Goal: Task Accomplishment & Management: Manage account settings

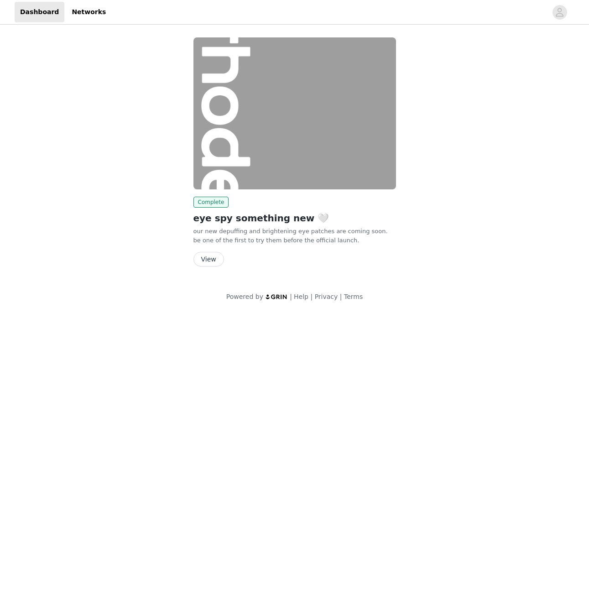
click at [209, 259] on button "View" at bounding box center [208, 259] width 31 height 15
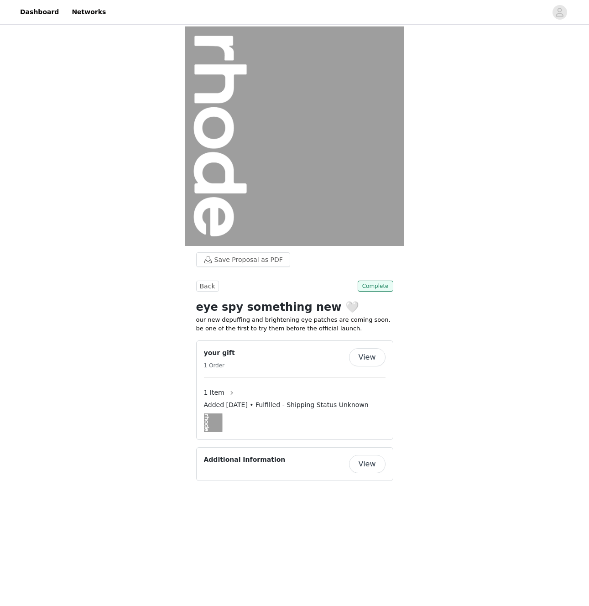
click at [369, 354] on button "View" at bounding box center [367, 357] width 36 height 18
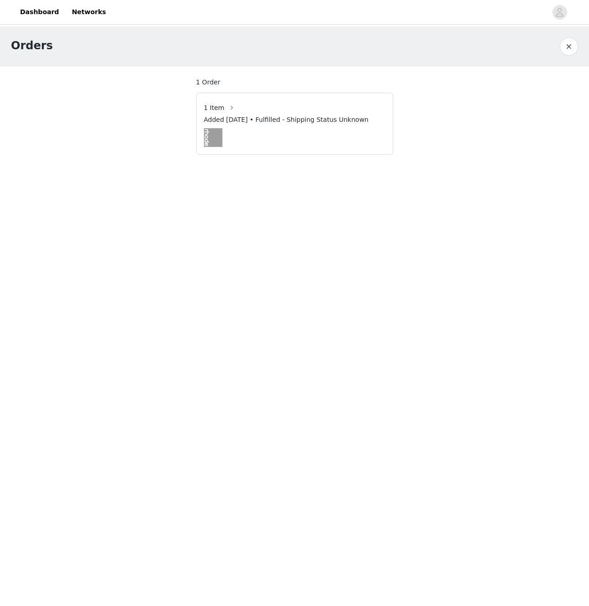
click at [288, 119] on span "Added [DATE] • Fulfilled - Shipping Status Unknown" at bounding box center [286, 120] width 165 height 10
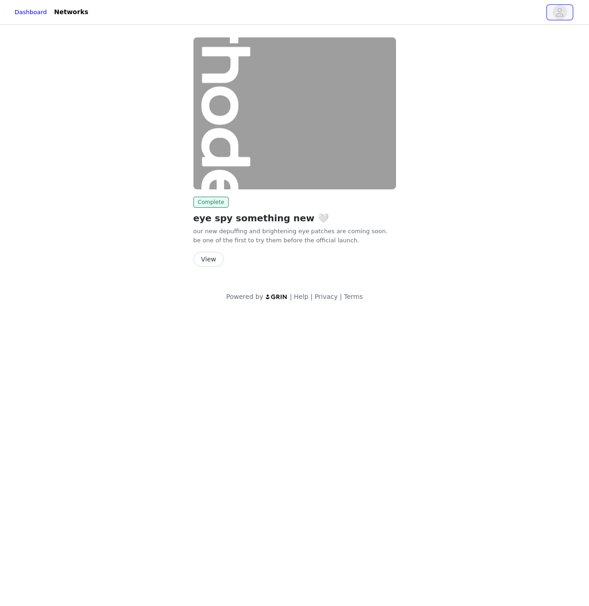
click at [551, 11] on button "button" at bounding box center [560, 12] width 26 height 15
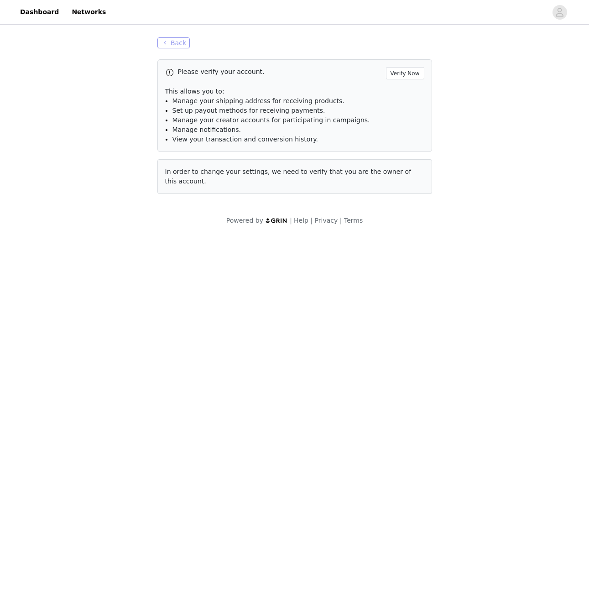
click at [180, 41] on button "Back" at bounding box center [173, 42] width 33 height 11
click at [168, 44] on button "Back" at bounding box center [173, 42] width 33 height 11
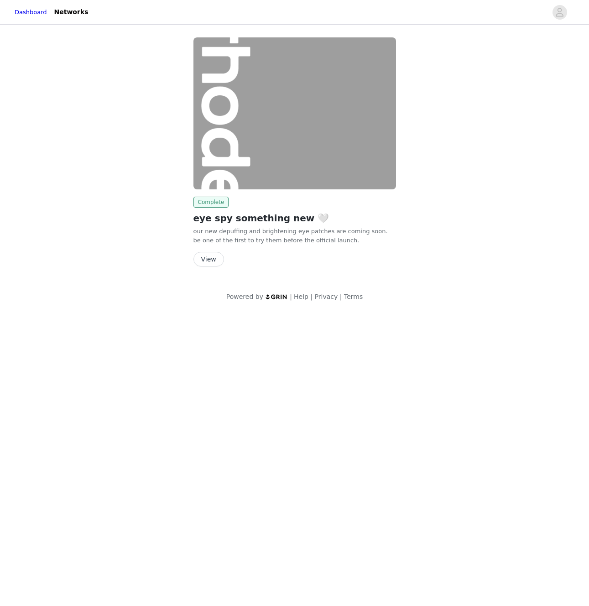
click at [210, 205] on span "Complete" at bounding box center [211, 202] width 36 height 11
click at [263, 164] on img at bounding box center [294, 113] width 203 height 152
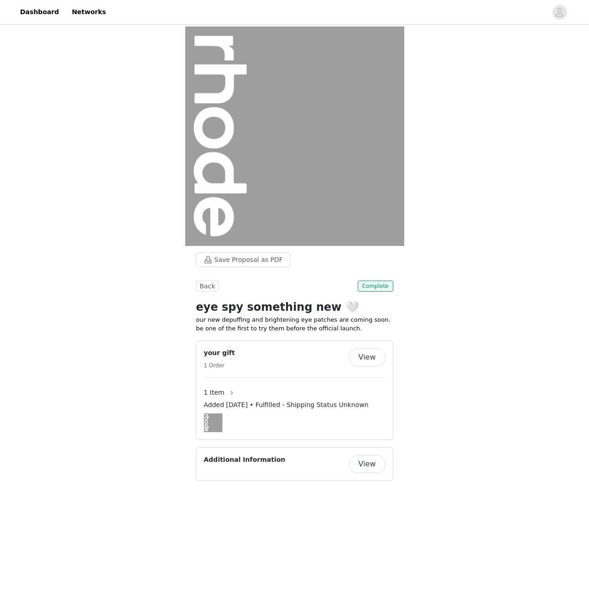
click at [311, 403] on span "Added [DATE] • Fulfilled - Shipping Status Unknown" at bounding box center [286, 405] width 165 height 10
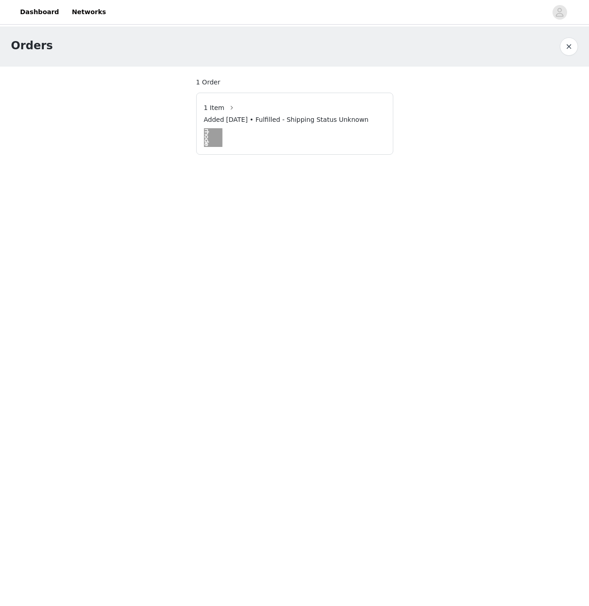
click at [275, 117] on span "Added [DATE] • Fulfilled - Shipping Status Unknown" at bounding box center [286, 120] width 165 height 10
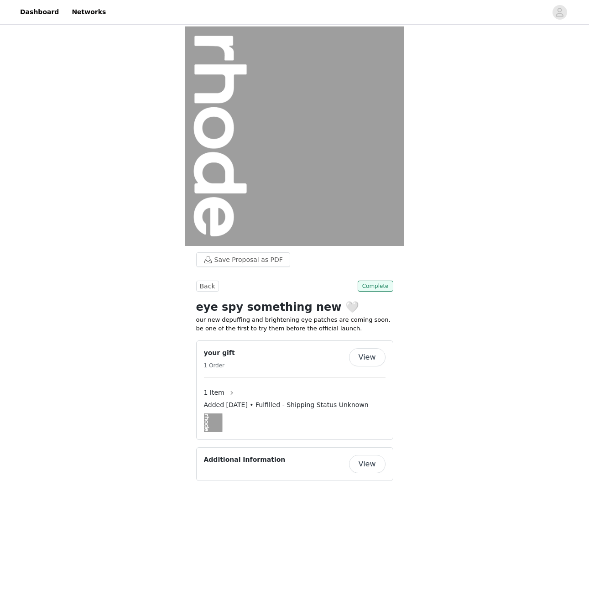
click at [376, 469] on button "View" at bounding box center [367, 464] width 36 height 18
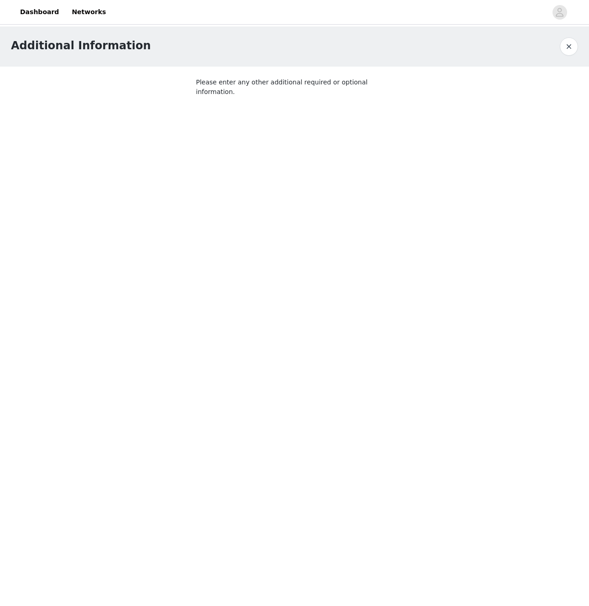
click at [564, 52] on button "button" at bounding box center [569, 46] width 18 height 18
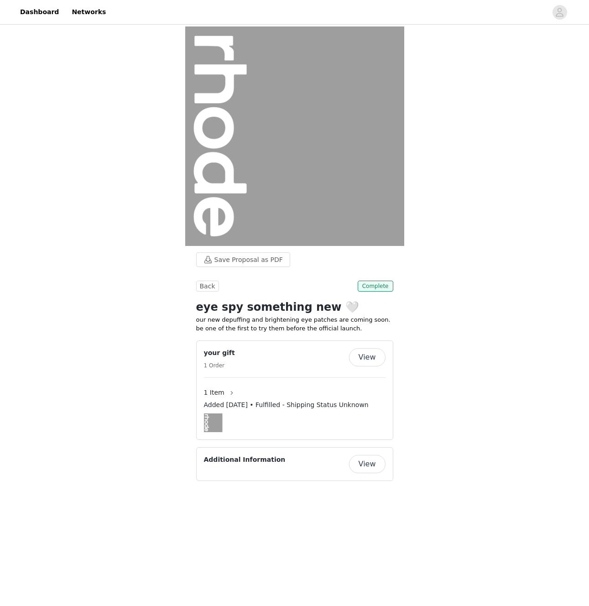
click at [447, 300] on div "Save Proposal as PDF Back Complete eye spy something new 🤍 our new depuffing an…" at bounding box center [294, 262] width 589 height 473
click at [344, 408] on span "Added [DATE] • Fulfilled - Shipping Status Unknown" at bounding box center [286, 405] width 165 height 10
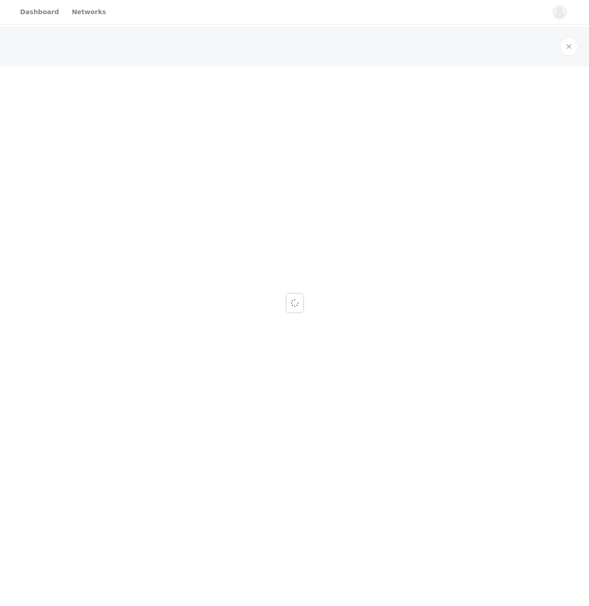
click at [344, 408] on div at bounding box center [294, 303] width 589 height 606
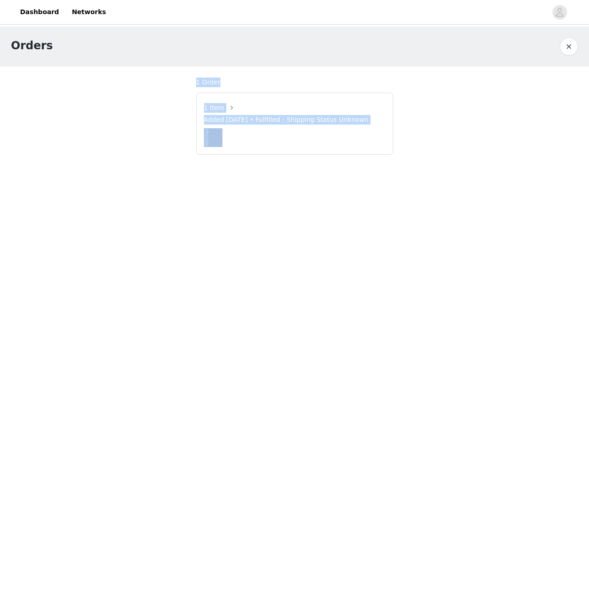
click at [572, 53] on button "button" at bounding box center [569, 46] width 18 height 18
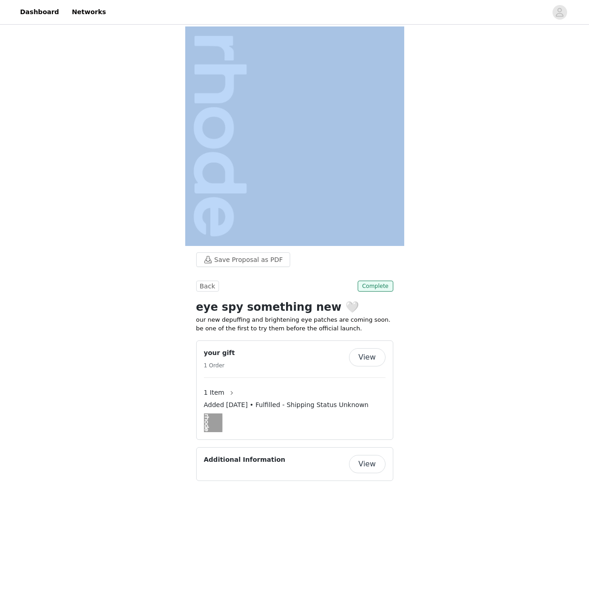
click at [514, 128] on div "Save Proposal as PDF Back Complete eye spy something new 🤍 our new depuffing an…" at bounding box center [294, 262] width 589 height 473
click at [555, 12] on span "button" at bounding box center [559, 12] width 15 height 15
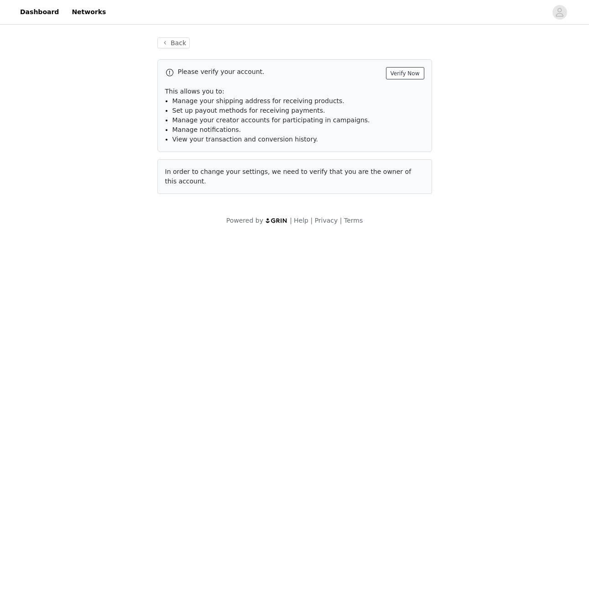
click at [398, 76] on button "Verify Now" at bounding box center [405, 73] width 38 height 12
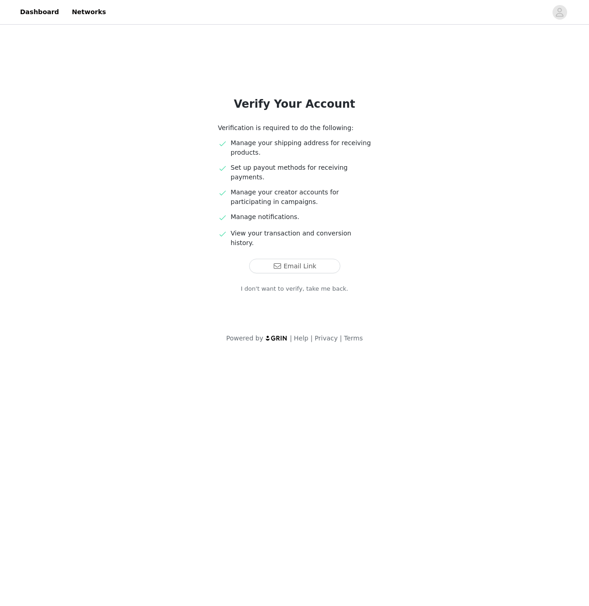
click at [285, 284] on link "I don't want to verify, take me back." at bounding box center [295, 288] width 108 height 9
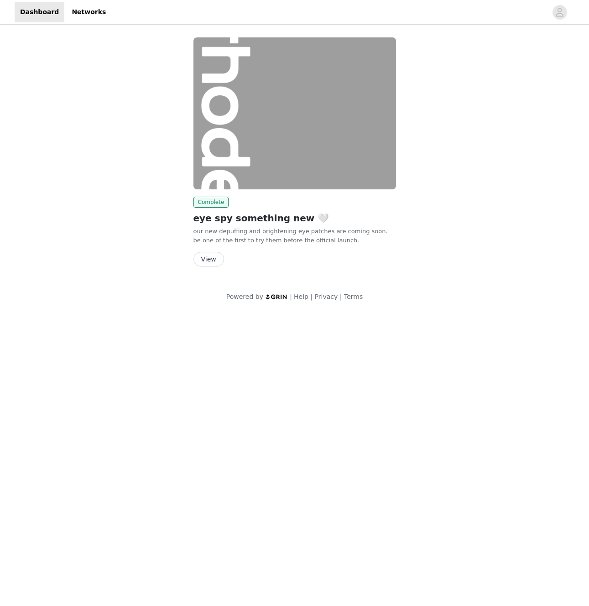
click at [274, 242] on p "our new depuffing and brightening eye patches are coming soon. be one of the fi…" at bounding box center [294, 236] width 203 height 18
click at [214, 257] on button "View" at bounding box center [208, 259] width 31 height 15
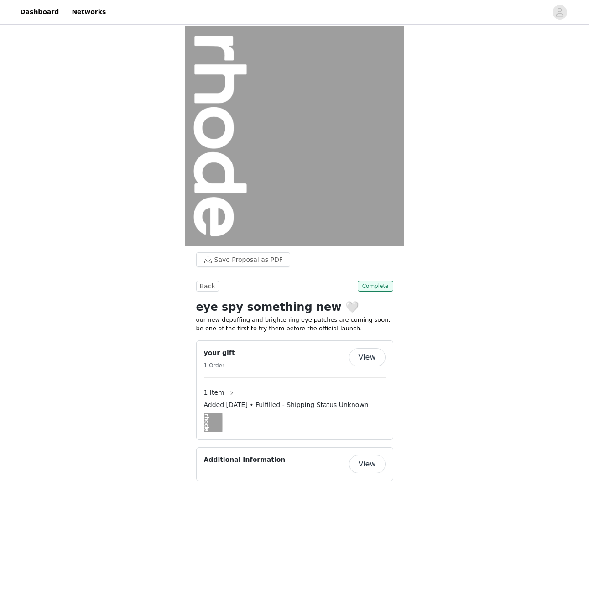
click at [271, 316] on p "our new depuffing and brightening eye patches are coming soon. be one of the fi…" at bounding box center [294, 324] width 197 height 18
click at [384, 289] on span "Complete" at bounding box center [376, 286] width 36 height 11
click at [381, 283] on span "Complete" at bounding box center [376, 286] width 36 height 11
click at [296, 398] on div "1 Item" at bounding box center [295, 392] width 182 height 15
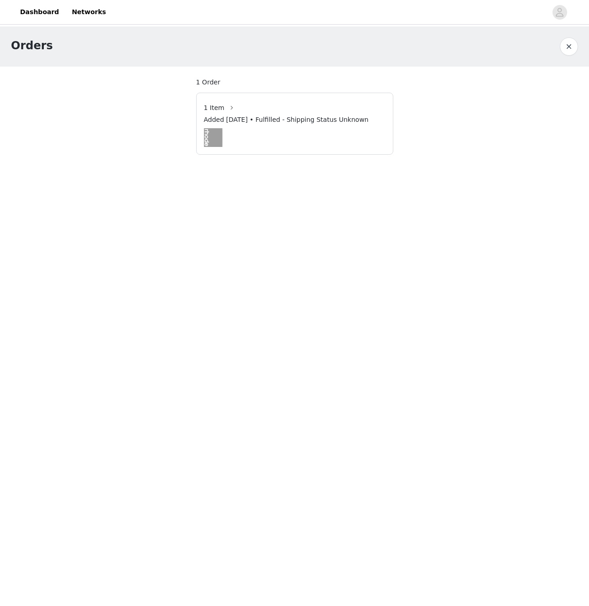
click at [272, 116] on span "Added [DATE] • Fulfilled - Shipping Status Unknown" at bounding box center [286, 120] width 165 height 10
click at [218, 105] on span "1 Item" at bounding box center [214, 108] width 21 height 10
click at [225, 109] on button "button" at bounding box center [231, 107] width 15 height 15
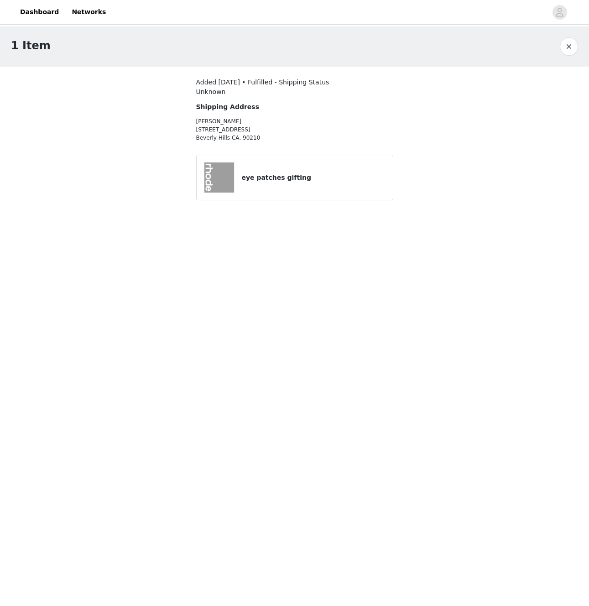
click at [264, 189] on div "eye patches gifting" at bounding box center [295, 177] width 182 height 30
click at [264, 180] on h4 "eye patches gifting" at bounding box center [313, 178] width 144 height 10
click at [558, 13] on icon "avatar" at bounding box center [560, 12] width 8 height 9
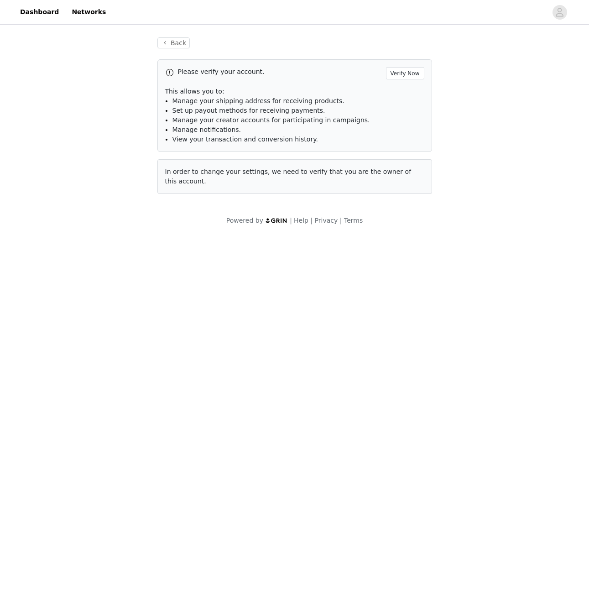
click at [404, 80] on div "Please verify your account. Verify Now This allows you to: Manage your shipping…" at bounding box center [294, 105] width 275 height 93
click at [404, 78] on button "Verify Now" at bounding box center [405, 73] width 38 height 12
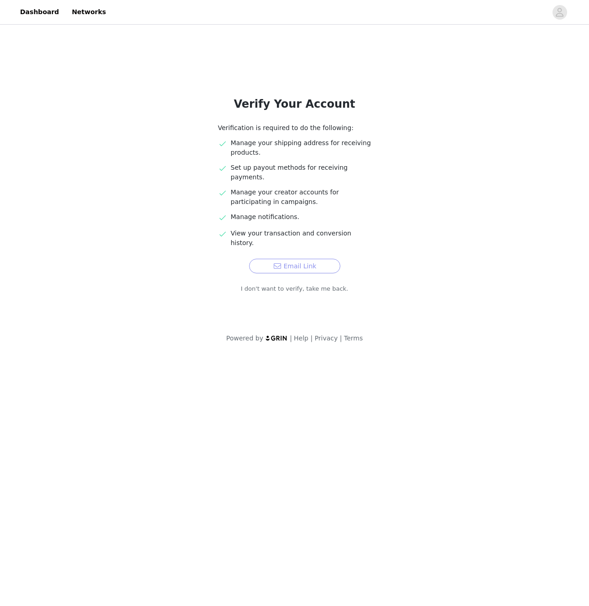
click at [292, 259] on button "Email Link" at bounding box center [294, 266] width 91 height 15
